Goal: Information Seeking & Learning: Learn about a topic

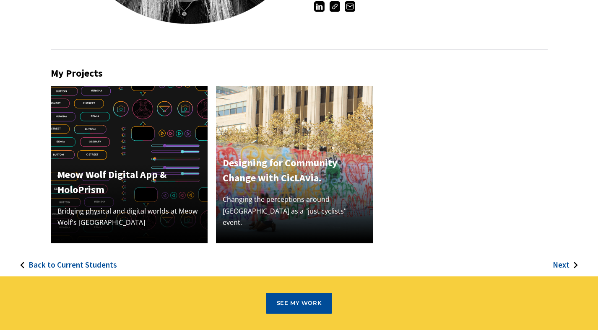
scroll to position [220, 0]
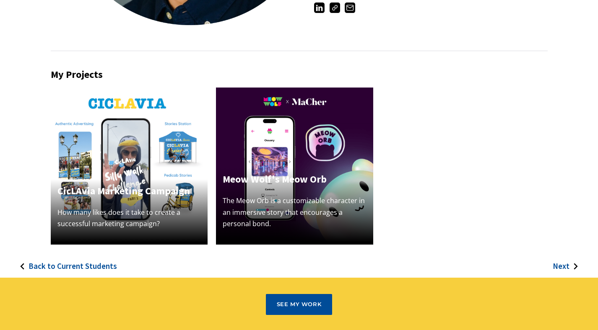
scroll to position [223, 0]
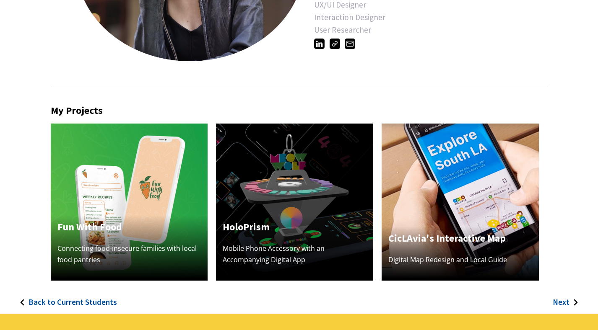
scroll to position [214, 0]
